Goal: Book appointment/travel/reservation

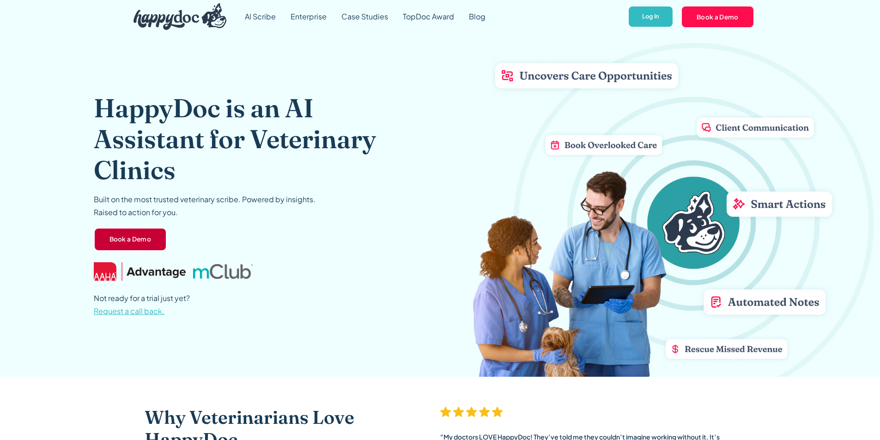
click at [112, 237] on link "Book a Demo" at bounding box center [130, 240] width 73 height 24
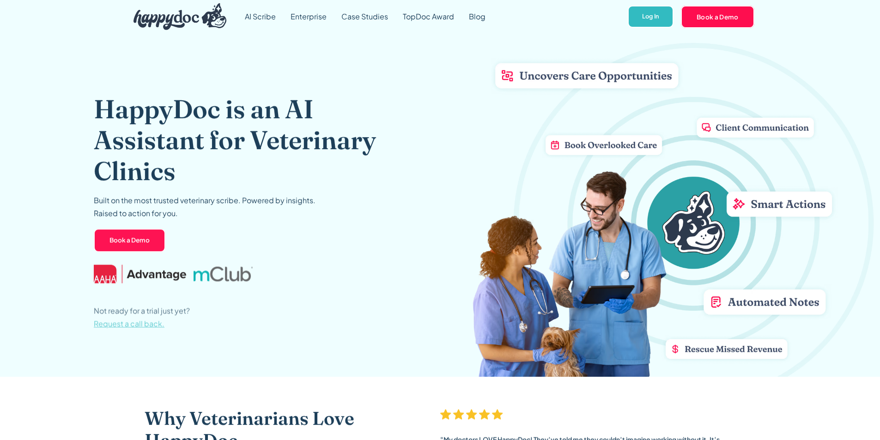
click at [161, 231] on link "Book a Demo" at bounding box center [130, 241] width 72 height 24
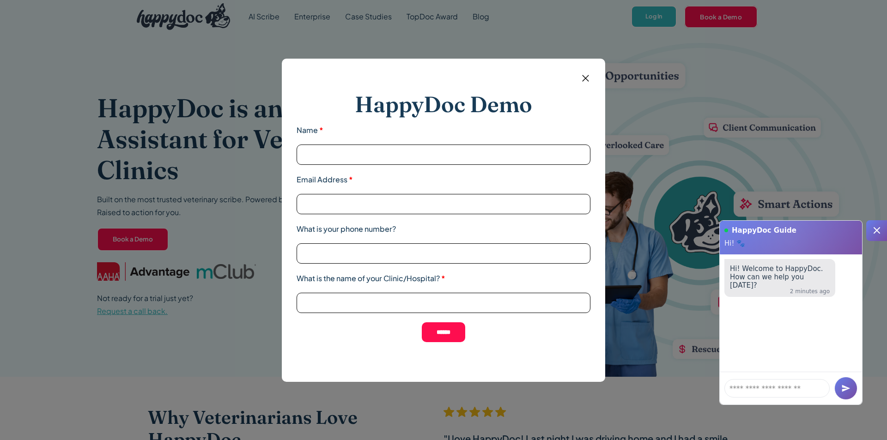
click at [584, 76] on img at bounding box center [586, 79] width 12 height 12
